Goal: Information Seeking & Learning: Understand process/instructions

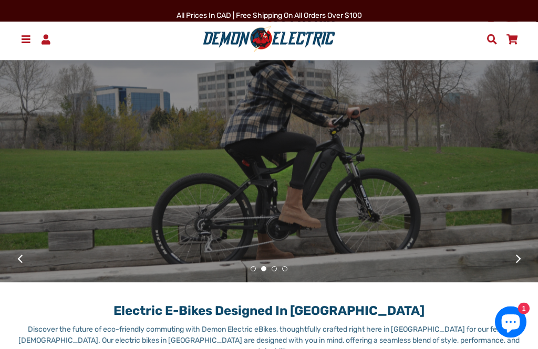
scroll to position [75, 0]
click at [27, 39] on span at bounding box center [25, 39] width 13 height 10
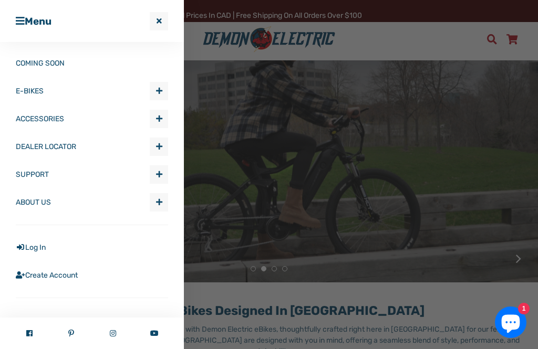
click at [164, 94] on span "Expand submenu E-BIKES" at bounding box center [158, 90] width 17 height 17
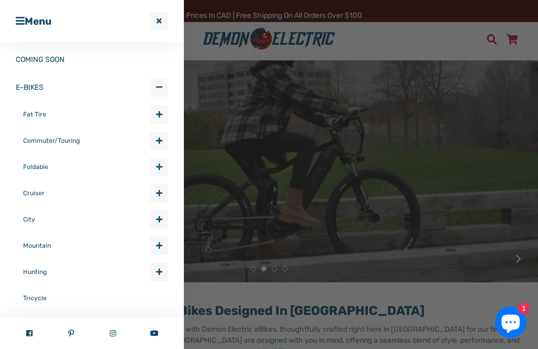
scroll to position [3, 0]
click at [167, 224] on span "Expand submenu E-BIKES" at bounding box center [158, 220] width 17 height 17
click at [160, 198] on span "Expand submenu E-BIKES" at bounding box center [158, 194] width 17 height 17
click at [159, 151] on button "Expand submenu E-BIKES Collapse submenu E-BIKES" at bounding box center [159, 142] width 18 height 18
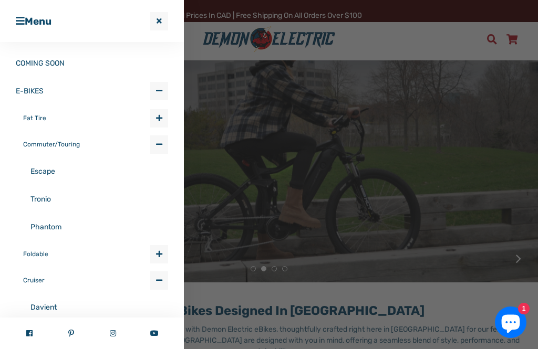
scroll to position [0, 0]
click at [153, 126] on span "Expand submenu E-BIKES" at bounding box center [158, 118] width 17 height 17
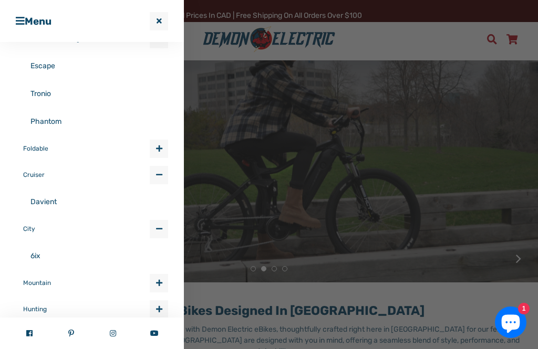
scroll to position [161, 0]
click at [54, 124] on link "Phantom" at bounding box center [99, 122] width 138 height 28
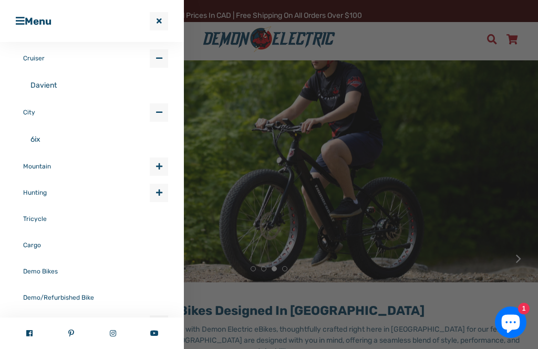
scroll to position [281, 0]
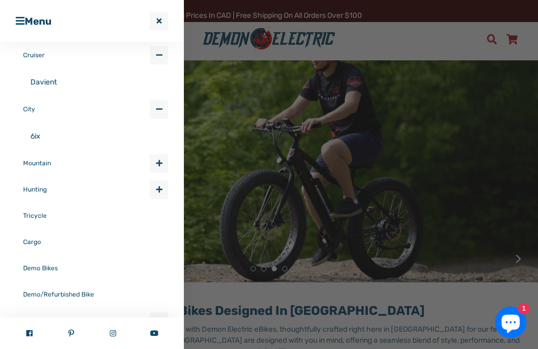
click at [162, 196] on span "Expand submenu E-BIKES" at bounding box center [158, 189] width 17 height 17
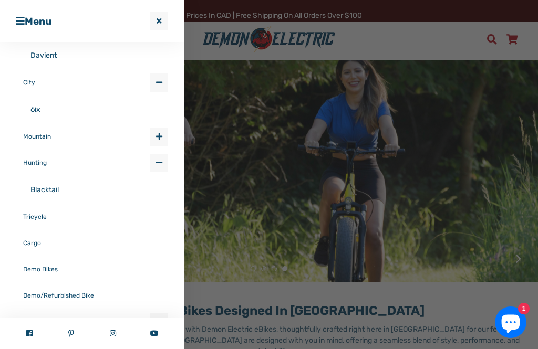
scroll to position [328, 0]
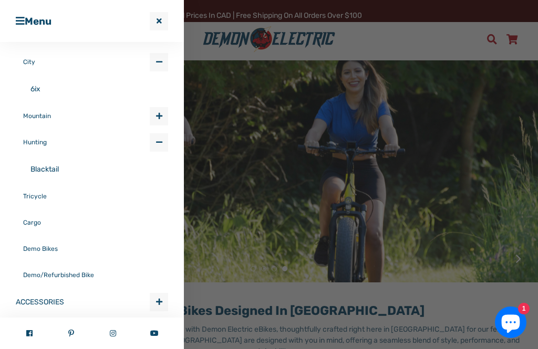
click at [101, 232] on link "Cargo" at bounding box center [95, 222] width 145 height 26
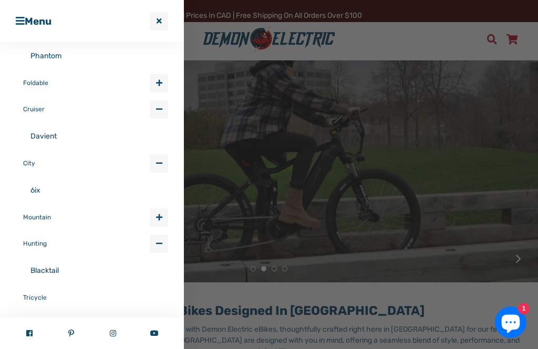
scroll to position [223, 0]
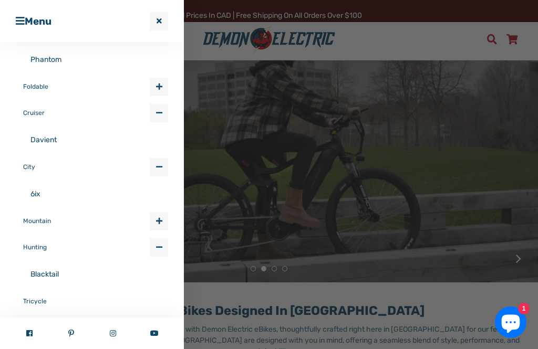
click at [158, 223] on span "button" at bounding box center [159, 220] width 6 height 7
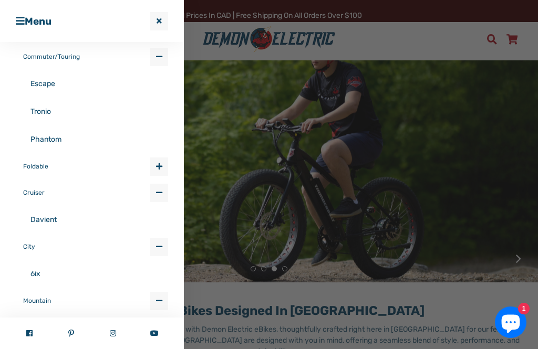
scroll to position [143, 0]
click at [50, 224] on link "Davient" at bounding box center [99, 220] width 138 height 28
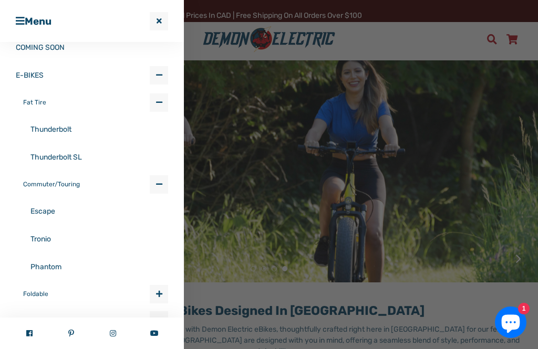
scroll to position [18, 0]
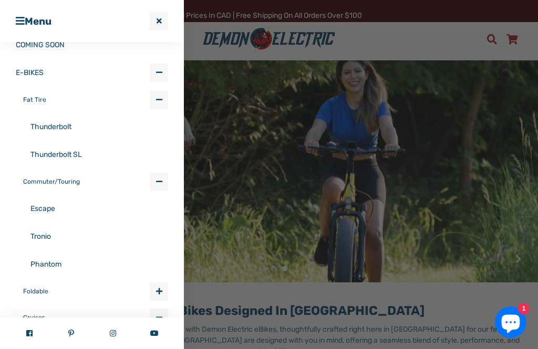
click at [59, 271] on link "Phantom" at bounding box center [99, 264] width 138 height 28
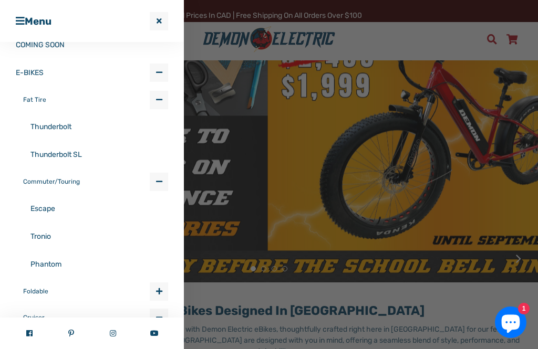
click at [52, 239] on link "Tronio" at bounding box center [99, 237] width 138 height 28
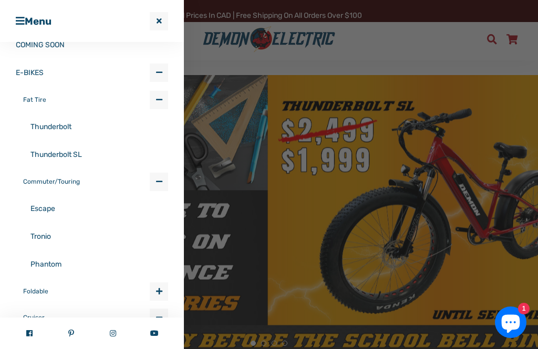
scroll to position [75, 0]
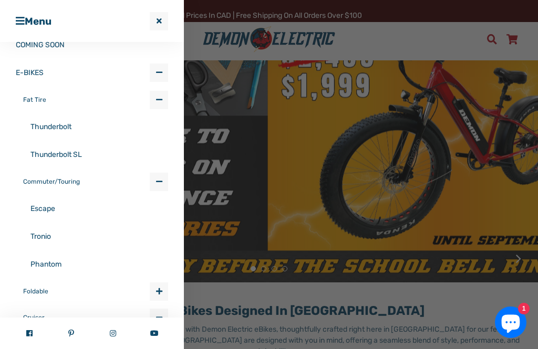
click at [50, 213] on link "Escape" at bounding box center [99, 209] width 138 height 28
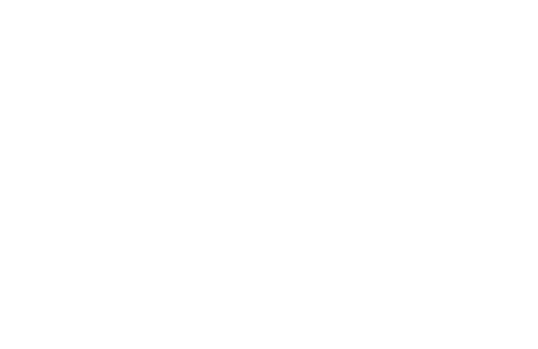
select select "******"
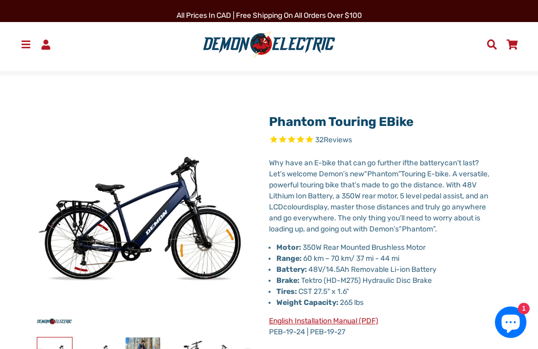
select select "******"
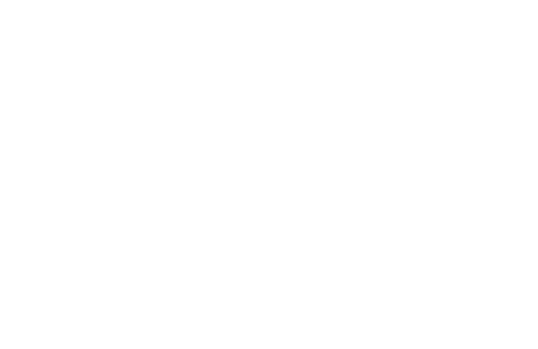
select select "******"
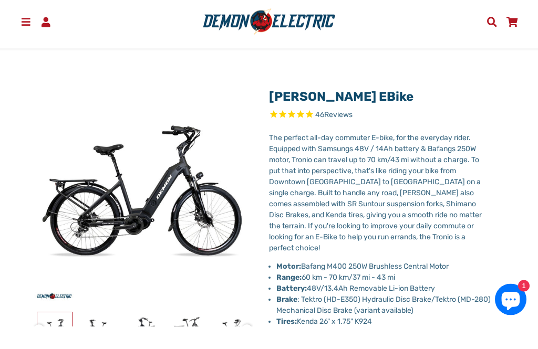
scroll to position [26, 0]
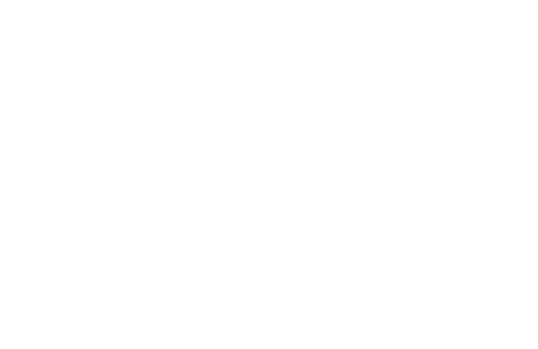
select select "******"
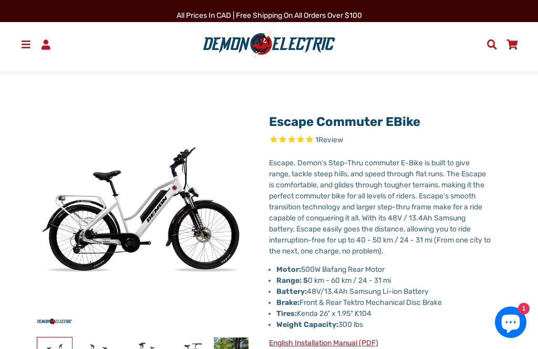
click at [29, 44] on span at bounding box center [25, 44] width 13 height 10
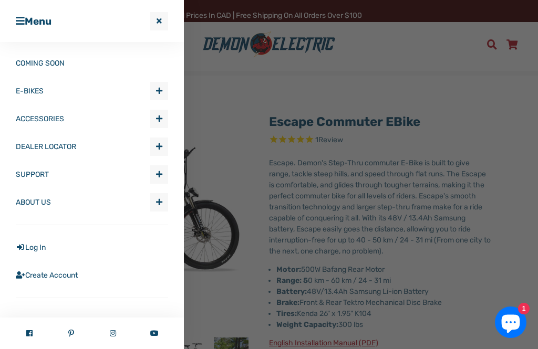
click at [163, 123] on span "Expand submenu ACCESSORIES" at bounding box center [158, 118] width 17 height 17
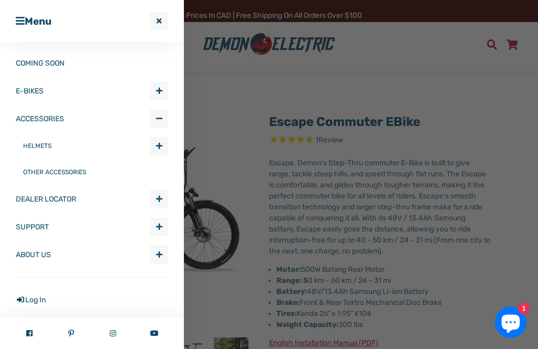
click at [88, 176] on link "OTHER ACCESSORIES" at bounding box center [95, 172] width 145 height 26
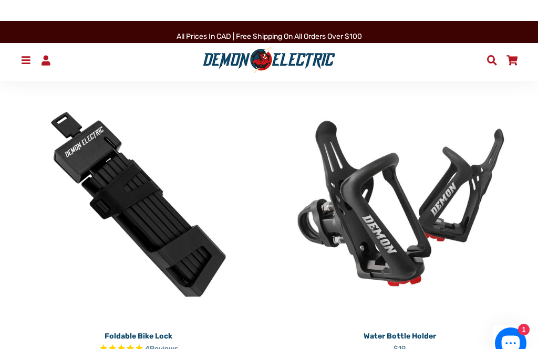
scroll to position [484, 0]
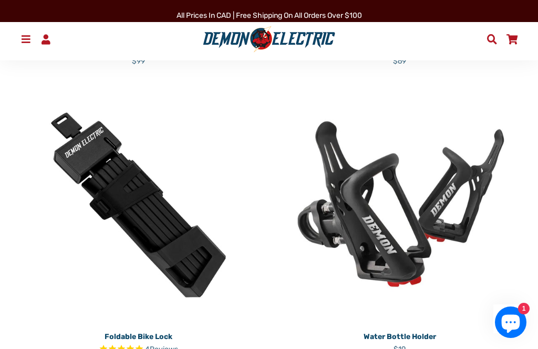
click at [384, 242] on img at bounding box center [399, 204] width 245 height 245
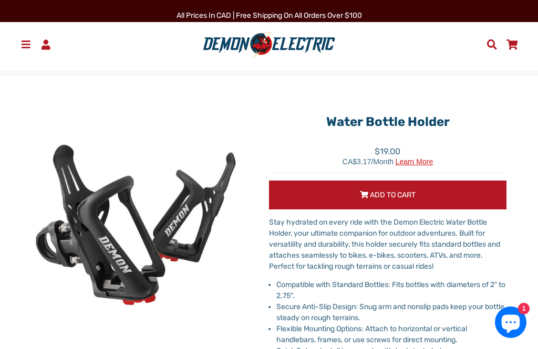
click at [26, 46] on span at bounding box center [25, 44] width 13 height 10
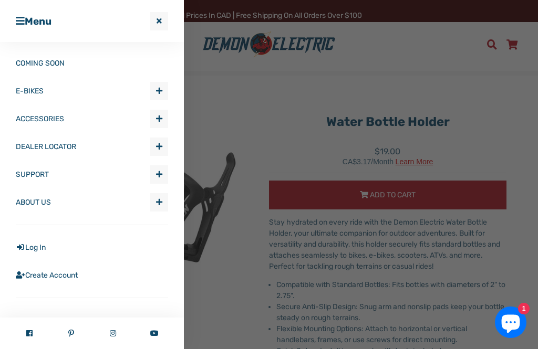
click at [160, 174] on span "button" at bounding box center [159, 174] width 6 height 7
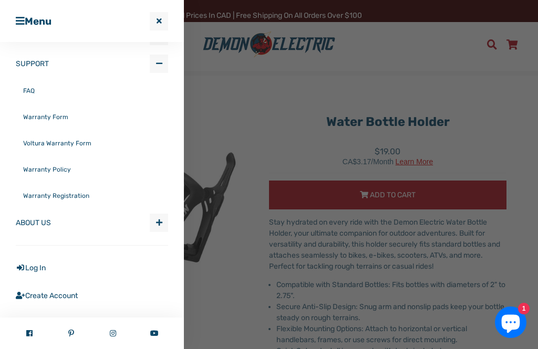
scroll to position [112, 0]
click at [81, 145] on link "Voltura Warranty Form" at bounding box center [95, 142] width 145 height 26
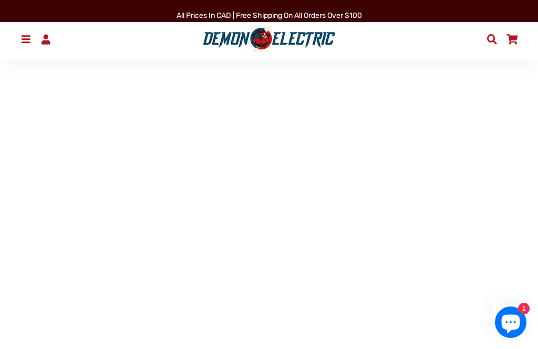
scroll to position [337, 0]
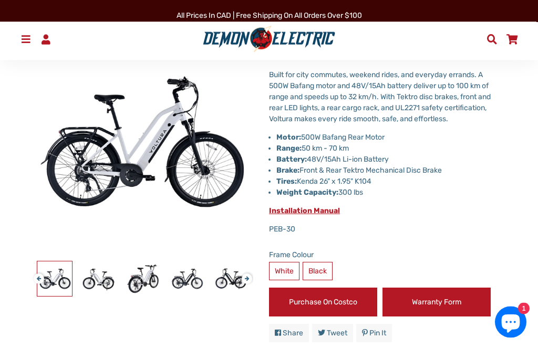
scroll to position [67, 0]
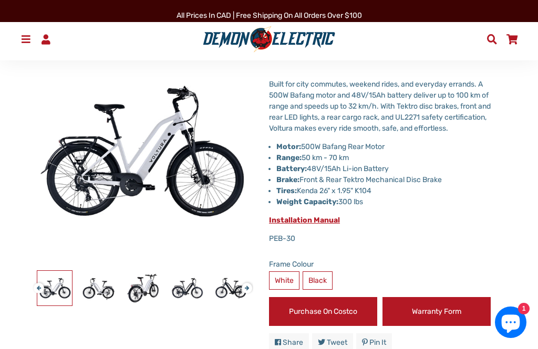
click at [444, 323] on link "Warranty Form" at bounding box center [436, 311] width 108 height 29
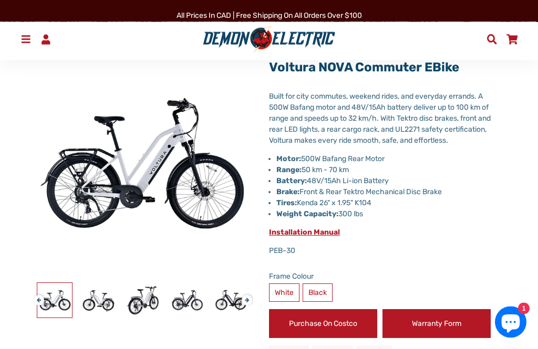
scroll to position [55, 0]
click at [327, 237] on span "Installation Manual" at bounding box center [304, 232] width 71 height 9
